Goal: Information Seeking & Learning: Check status

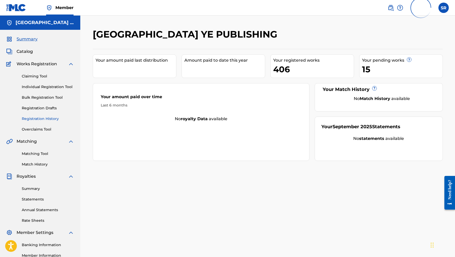
click at [45, 119] on link "Registration History" at bounding box center [48, 118] width 52 height 5
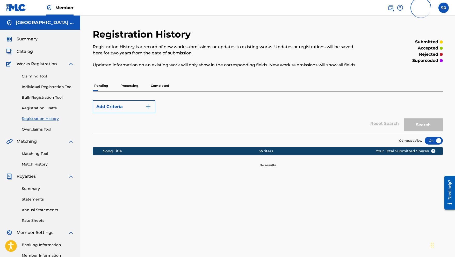
click at [142, 89] on div "Pending Processing Completed" at bounding box center [268, 85] width 350 height 11
click at [134, 86] on p "Processing" at bounding box center [129, 85] width 21 height 11
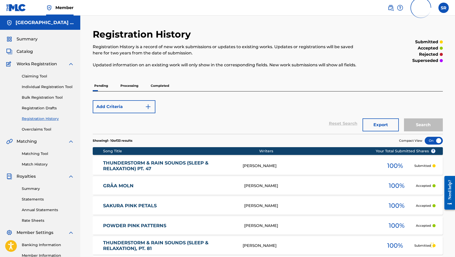
click at [141, 86] on div "Pending Processing Completed" at bounding box center [268, 85] width 350 height 11
click at [132, 85] on p "Processing" at bounding box center [129, 85] width 21 height 11
click at [129, 85] on p "Processing" at bounding box center [129, 85] width 21 height 11
click at [106, 86] on p "Pending" at bounding box center [101, 85] width 17 height 11
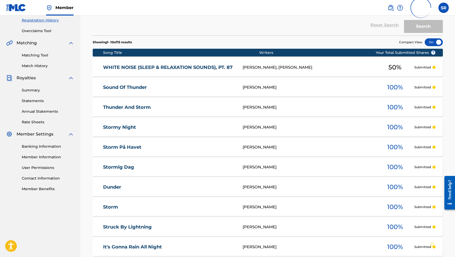
scroll to position [150, 0]
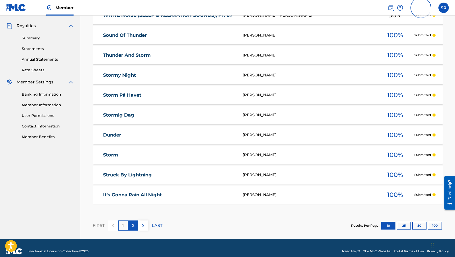
click at [133, 226] on p "2" at bounding box center [133, 225] width 2 height 6
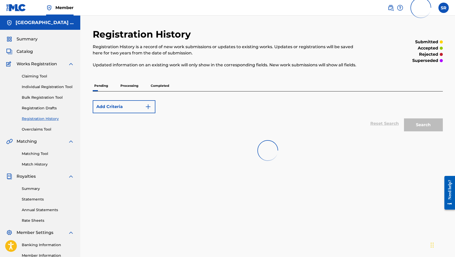
scroll to position [0, 0]
